Goal: Information Seeking & Learning: Learn about a topic

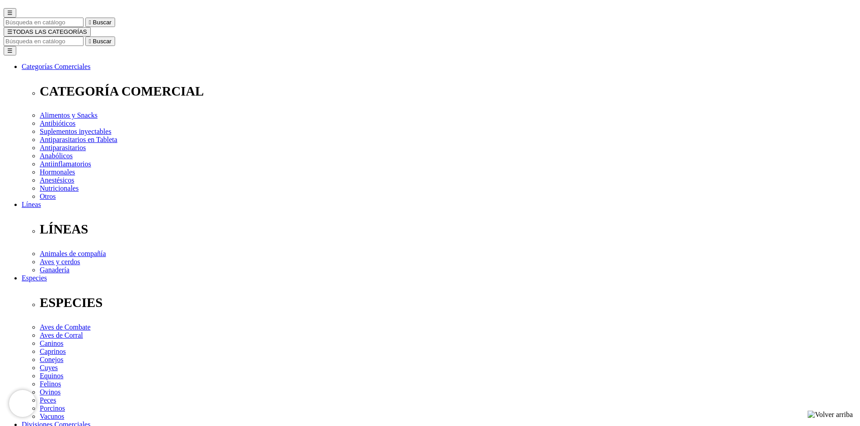
scroll to position [90, 0]
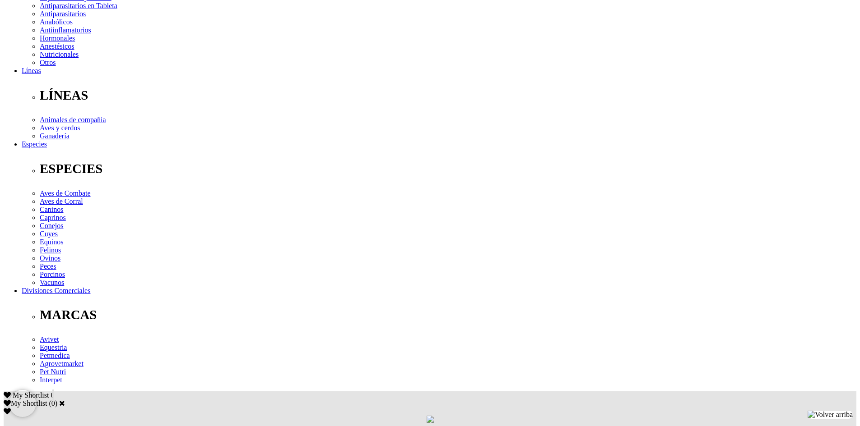
scroll to position [226, 0]
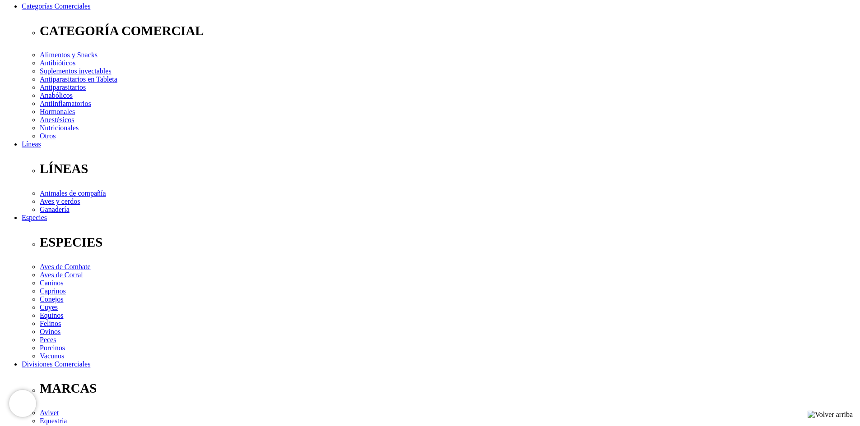
scroll to position [135, 0]
